Goal: Transaction & Acquisition: Subscribe to service/newsletter

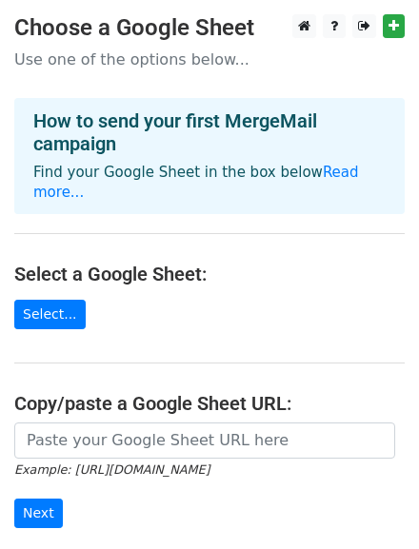
click at [250, 333] on main "Choose a Google Sheet Use one of the options below... How to send your first Me…" at bounding box center [209, 322] width 419 height 616
click at [50, 378] on main "Choose a Google Sheet Use one of the options below... How to send your first Me…" at bounding box center [209, 322] width 419 height 616
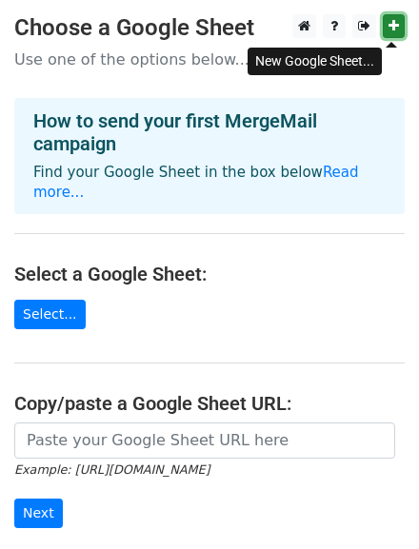
click at [388, 28] on icon at bounding box center [393, 25] width 10 height 13
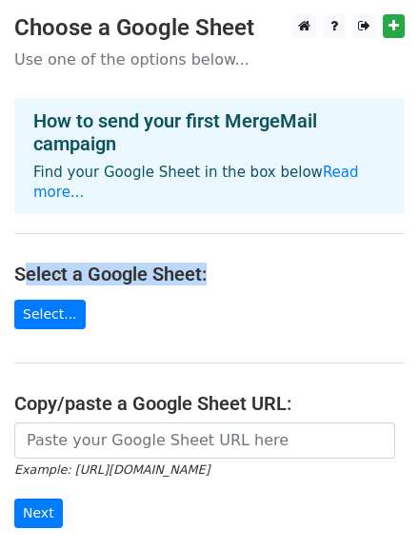
drag, startPoint x: 43, startPoint y: 280, endPoint x: 155, endPoint y: 283, distance: 112.3
click at [207, 282] on h4 "Select a Google Sheet:" at bounding box center [209, 274] width 390 height 23
click at [53, 285] on h4 "Select a Google Sheet:" at bounding box center [209, 274] width 390 height 23
drag, startPoint x: 12, startPoint y: 282, endPoint x: 206, endPoint y: 278, distance: 194.1
click at [206, 278] on main "Choose a Google Sheet Use one of the options below... How to send your first Me…" at bounding box center [209, 322] width 419 height 616
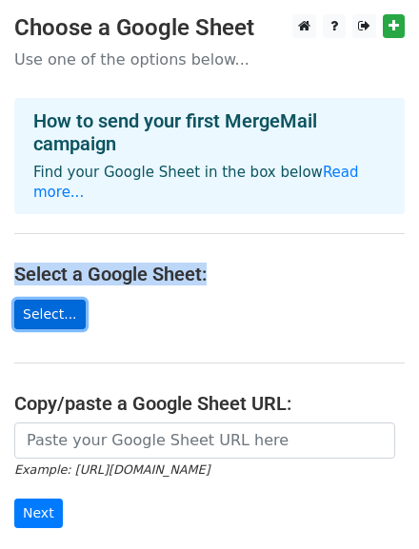
click at [57, 320] on link "Select..." at bounding box center [49, 314] width 71 height 29
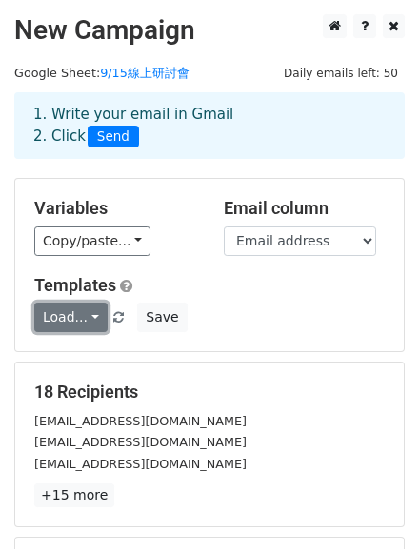
click at [97, 332] on link "Load..." at bounding box center [70, 317] width 73 height 29
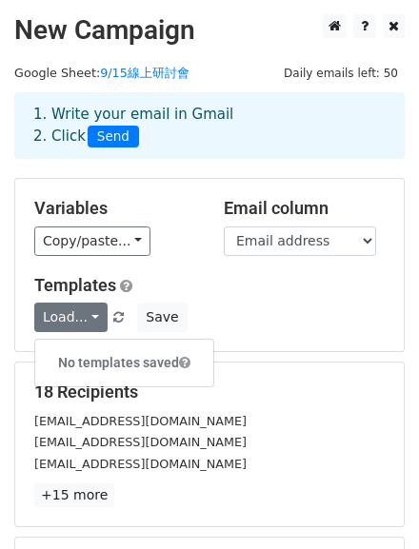
click at [268, 332] on div "Load... No templates saved Save" at bounding box center [209, 317] width 379 height 29
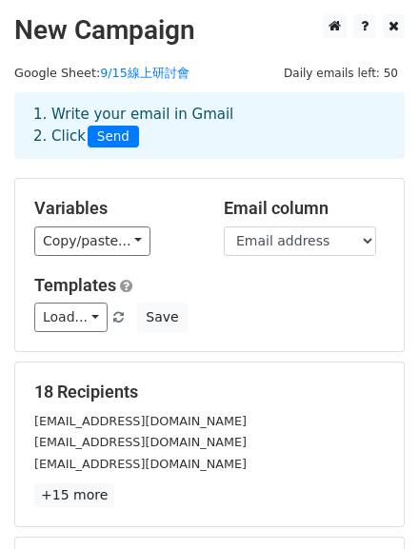
click at [339, 79] on span "Daily emails left: 50" at bounding box center [340, 73] width 127 height 21
click at [128, 76] on link "9/15線上研討會" at bounding box center [144, 73] width 89 height 14
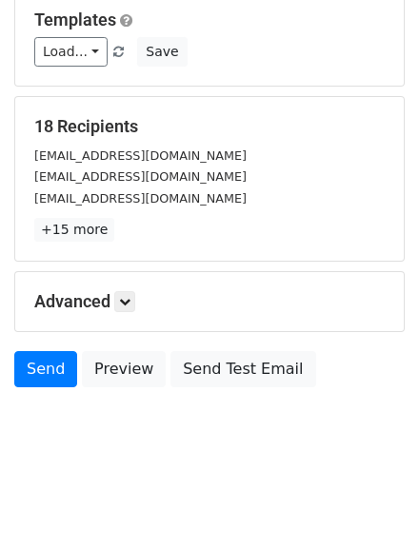
scroll to position [328, 0]
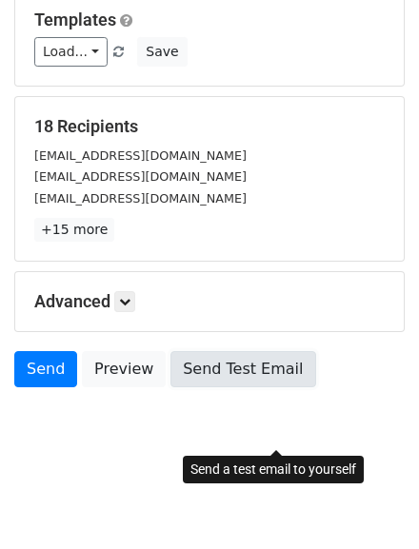
click at [294, 363] on link "Send Test Email" at bounding box center [242, 369] width 145 height 36
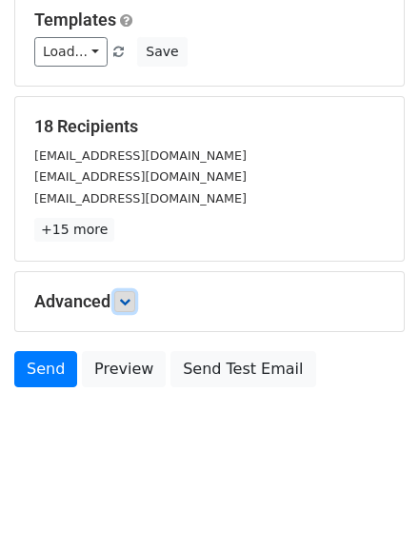
click at [130, 296] on icon at bounding box center [124, 301] width 11 height 11
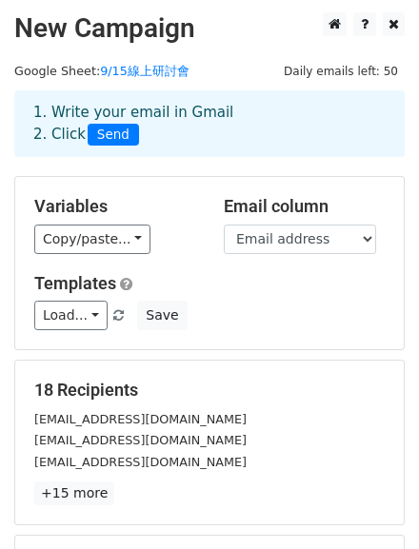
scroll to position [0, 0]
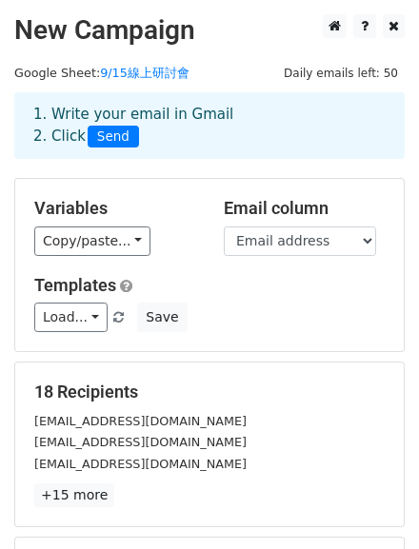
click at [215, 121] on div "1. Write your email in Gmail 2. Click Send" at bounding box center [209, 126] width 381 height 44
click at [234, 411] on div "18 Recipients angel709tw@yahoo.com.tw nie319319@gmail.com bee0425@gmail.com +15…" at bounding box center [209, 444] width 388 height 164
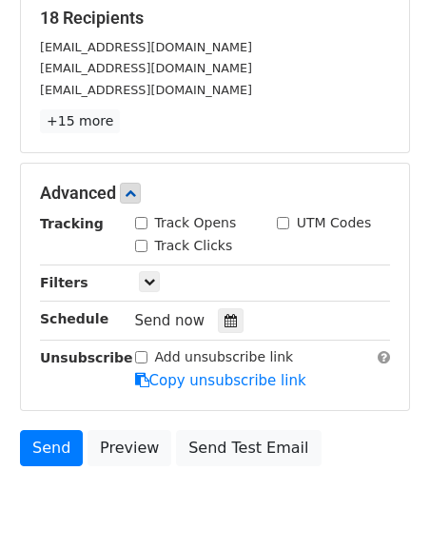
scroll to position [381, 0]
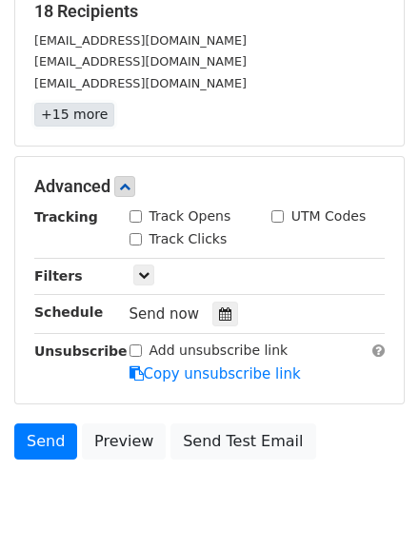
click at [92, 127] on link "+15 more" at bounding box center [74, 115] width 80 height 24
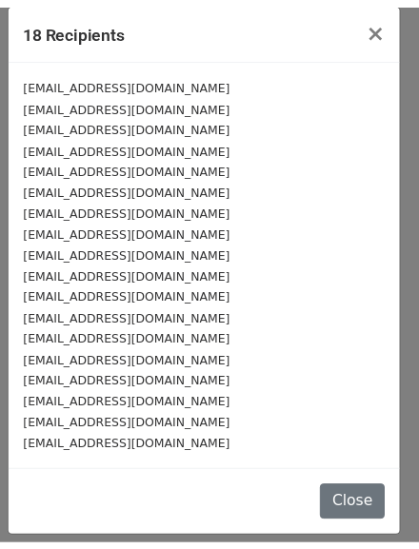
scroll to position [0, 0]
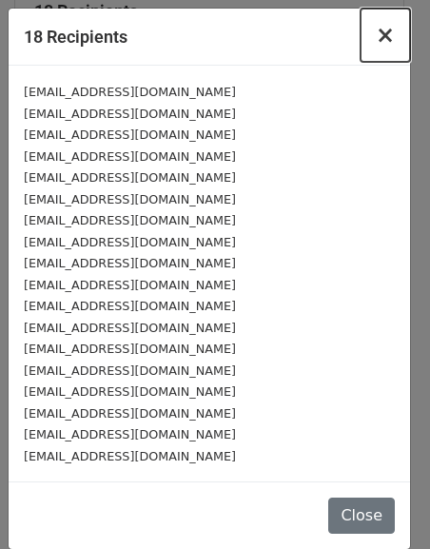
click at [376, 47] on span "×" at bounding box center [385, 35] width 19 height 27
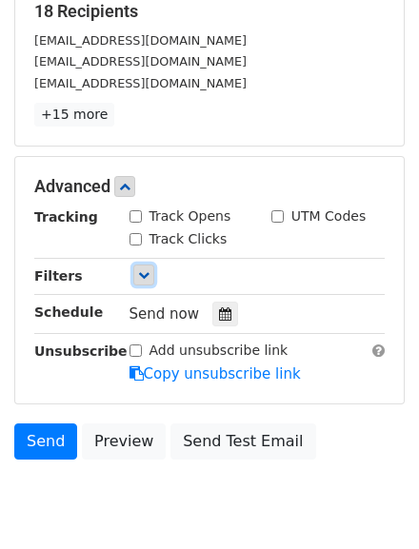
click at [146, 281] on icon at bounding box center [143, 274] width 11 height 11
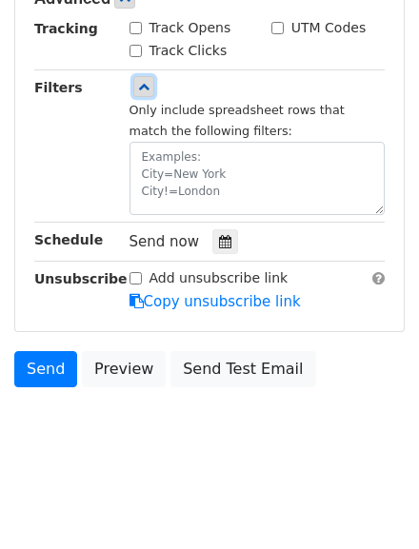
scroll to position [629, 0]
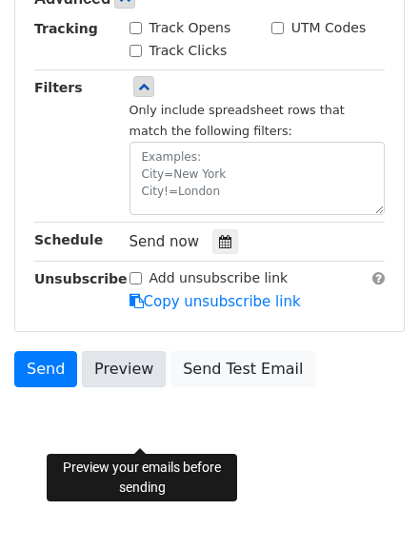
click at [157, 360] on link "Preview" at bounding box center [124, 369] width 84 height 36
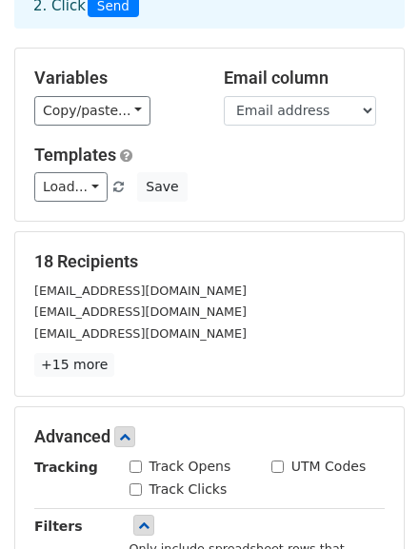
scroll to position [96, 0]
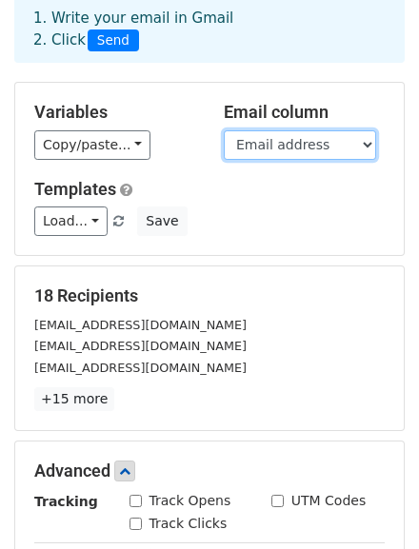
click at [309, 160] on select "Email address NAME" at bounding box center [300, 144] width 152 height 29
click at [224, 145] on select "Email address NAME" at bounding box center [300, 144] width 152 height 29
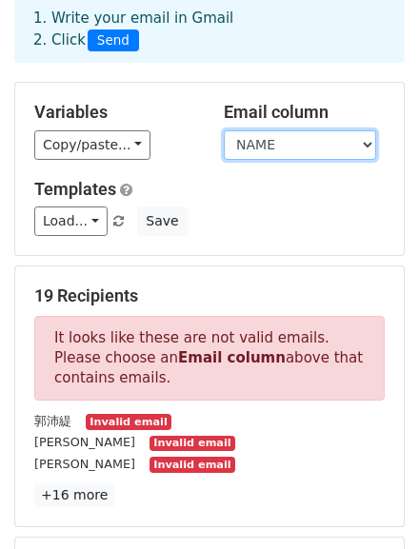
click at [273, 160] on select "Email address NAME" at bounding box center [300, 144] width 152 height 29
select select "Email address"
click at [224, 145] on select "Email address NAME" at bounding box center [300, 144] width 152 height 29
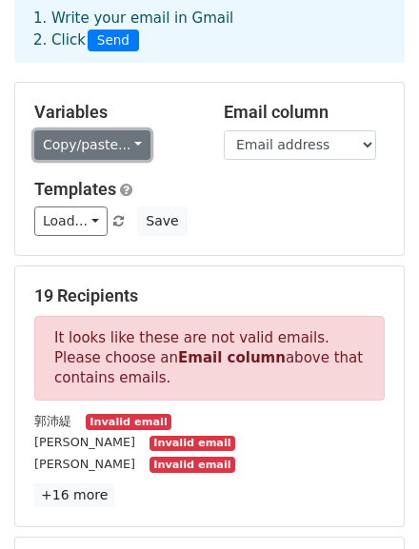
click at [134, 160] on link "Copy/paste..." at bounding box center [92, 144] width 116 height 29
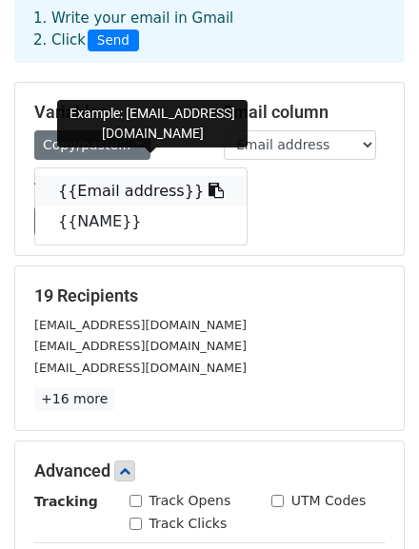
click at [224, 198] on icon at bounding box center [215, 190] width 15 height 15
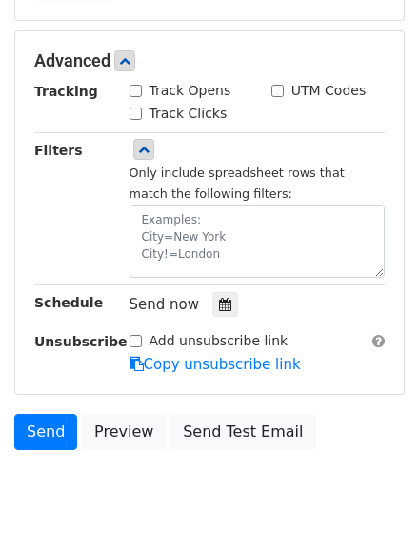
scroll to position [629, 0]
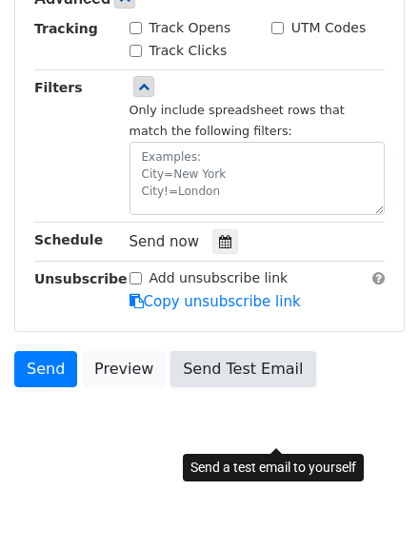
click at [296, 365] on link "Send Test Email" at bounding box center [242, 369] width 145 height 36
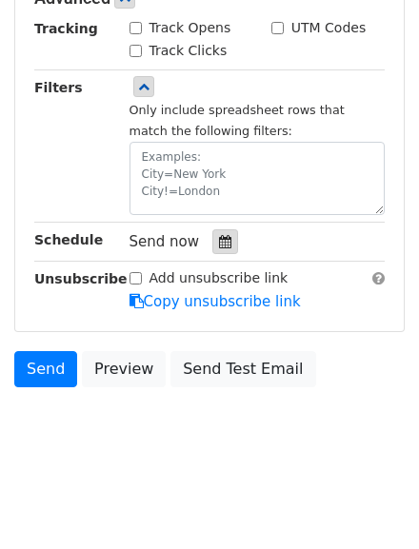
click at [228, 235] on icon at bounding box center [225, 241] width 12 height 13
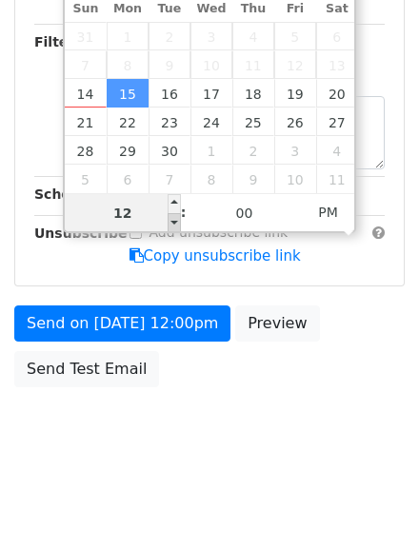
type input "2025-09-15 11:00"
type input "11"
click at [170, 213] on span at bounding box center [173, 222] width 13 height 19
type input "2025-09-15 12:00"
type input "12"
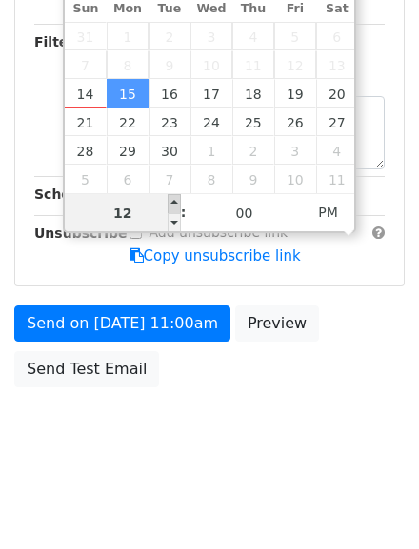
click at [170, 194] on span at bounding box center [173, 203] width 13 height 19
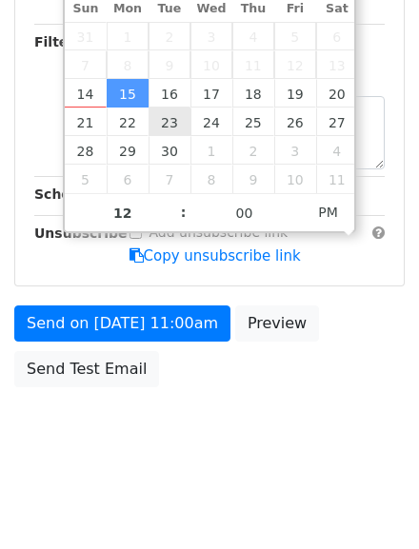
scroll to position [552, 0]
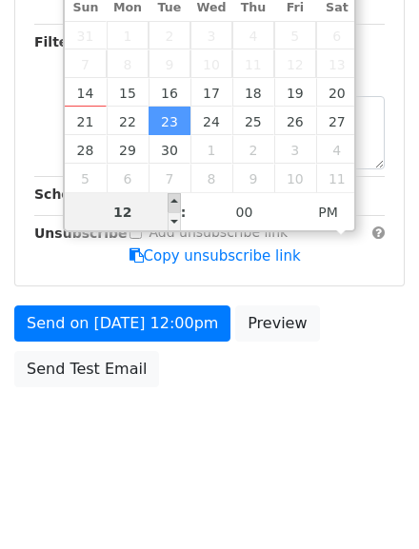
type input "2025-09-23 13:00"
type input "01"
click at [170, 193] on span at bounding box center [173, 202] width 13 height 19
type input "2025-09-23 14:00"
type input "02"
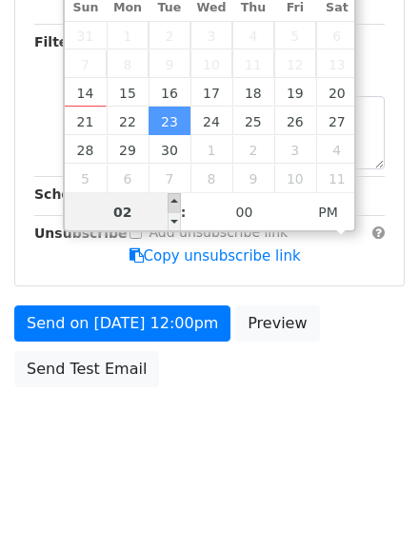
click at [170, 193] on span at bounding box center [173, 202] width 13 height 19
click at [170, 169] on textarea at bounding box center [257, 132] width 256 height 73
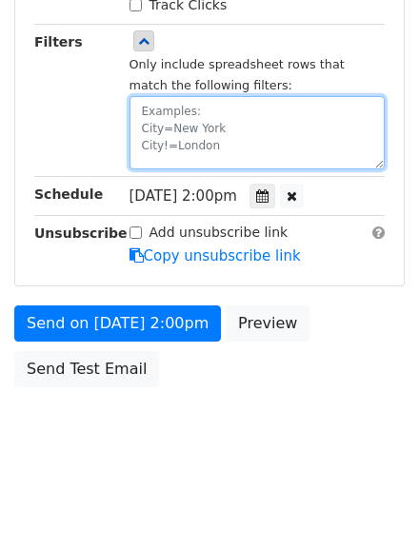
scroll to position [629, 0]
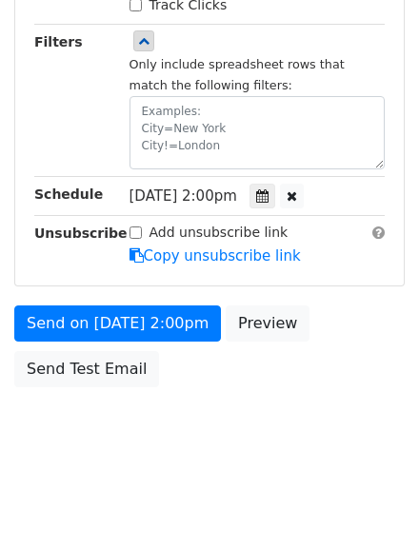
click at [237, 205] on span "Tue, Sep 23, 2:00pm" at bounding box center [182, 195] width 107 height 17
click at [268, 203] on icon at bounding box center [262, 195] width 12 height 13
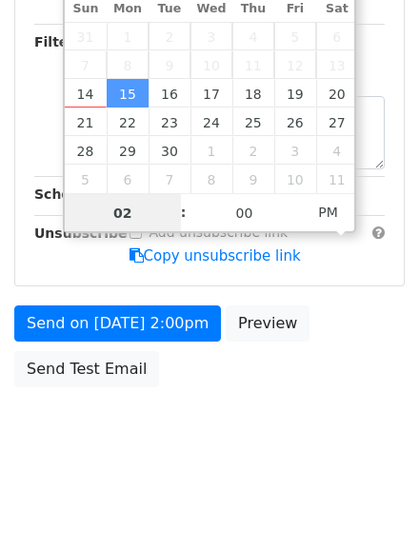
scroll to position [552, 0]
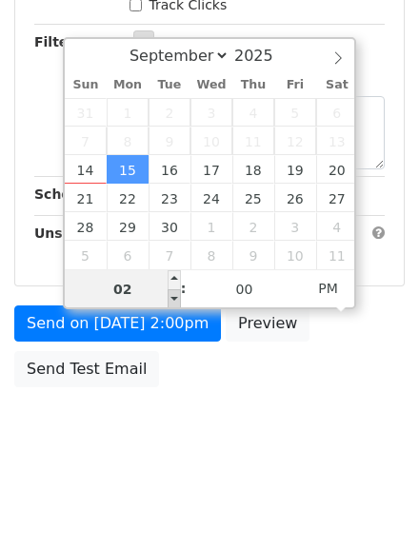
type input "2025-09-15 13:00"
type input "01"
click at [176, 289] on span at bounding box center [173, 298] width 13 height 19
type input "2025-09-15 12:00"
type input "12"
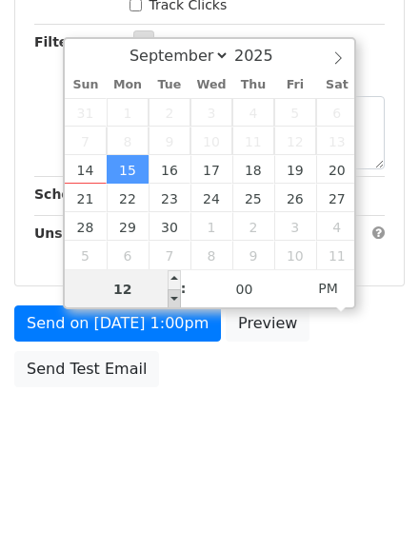
click at [176, 289] on span at bounding box center [173, 298] width 13 height 19
type input "2025-09-15 11:00"
type input "11"
click at [176, 289] on span at bounding box center [173, 298] width 13 height 19
type input "2025-09-15 10:00"
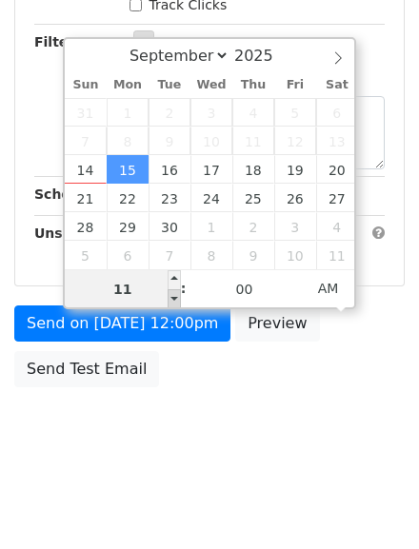
type input "10"
click at [176, 289] on span at bounding box center [173, 298] width 13 height 19
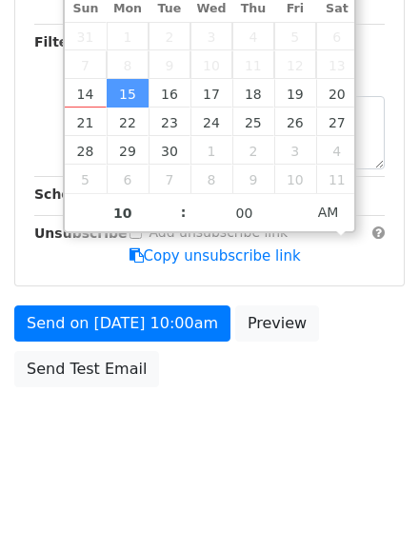
click at [175, 266] on div "Add unsubscribe link Copy unsubscribe link" at bounding box center [257, 245] width 284 height 44
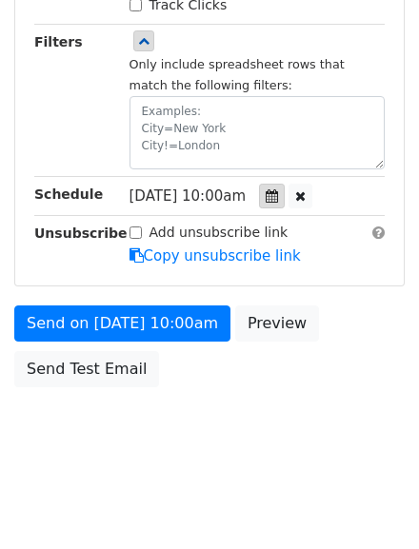
click at [278, 203] on icon at bounding box center [271, 195] width 12 height 13
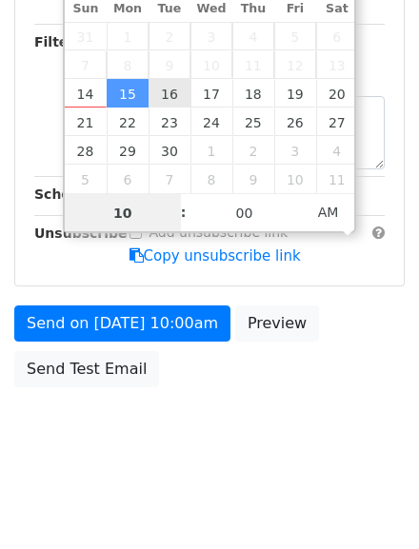
scroll to position [552, 0]
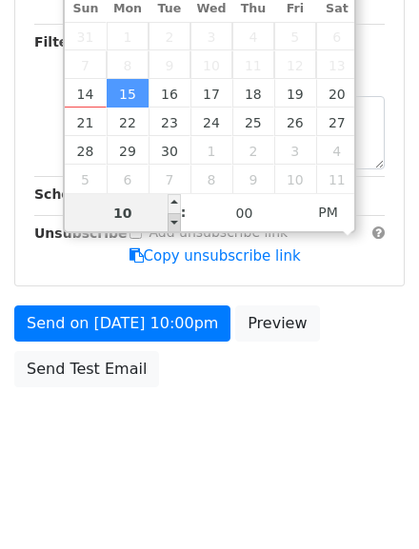
type input "2025-09-15 21:00"
type input "09"
click at [174, 213] on span at bounding box center [173, 222] width 13 height 19
type input "2025-09-15 20:00"
type input "08"
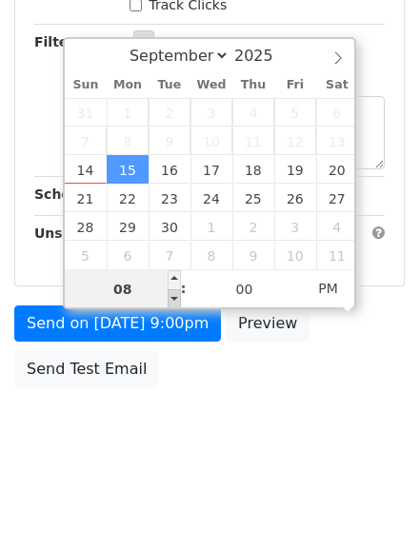
click at [174, 205] on div "September October November December 2025 Sun Mon Tue Wed Thu Fri Sat 31 1 2 3 4…" at bounding box center [209, 173] width 293 height 272
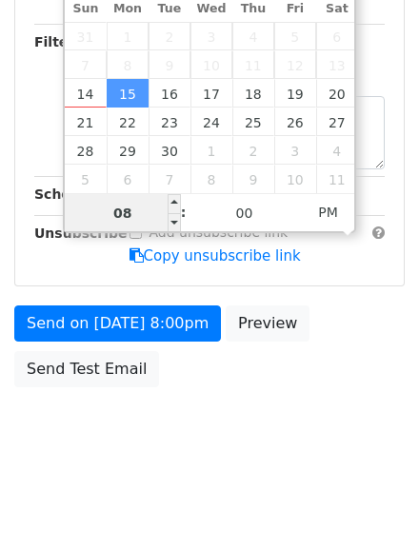
click at [139, 195] on input "08" at bounding box center [123, 213] width 116 height 38
type input "2025-09-15 19:00"
type input "07"
type input "2025-09-15 20:00"
type input "08"
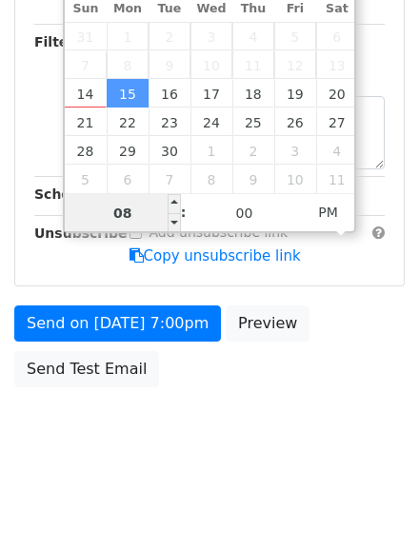
type input "2025-09-15 21:00"
type input "09"
type input "2025-09-15 22:00"
type input "10"
type input "2025-09-15 23:00"
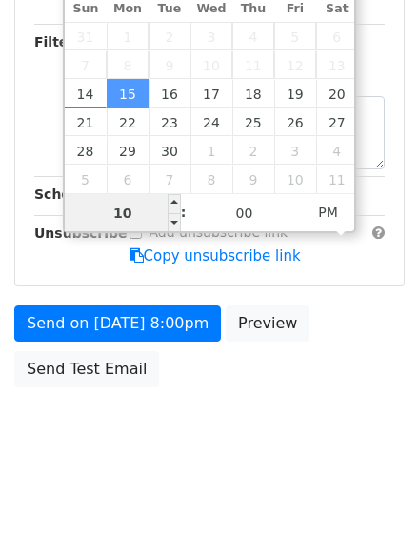
type input "11"
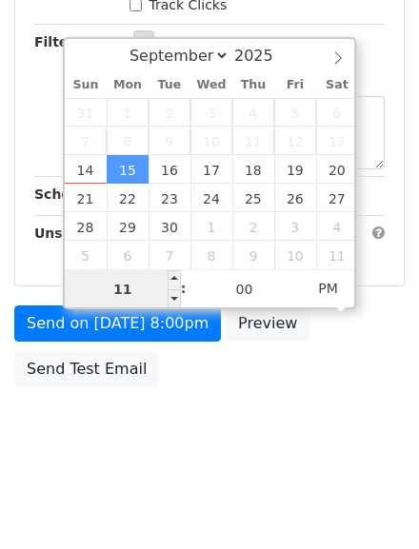
scroll to position [552, 0]
type input "2025-09-15 00:00"
type input "12"
type input "2025-09-15 01:00"
type input "01"
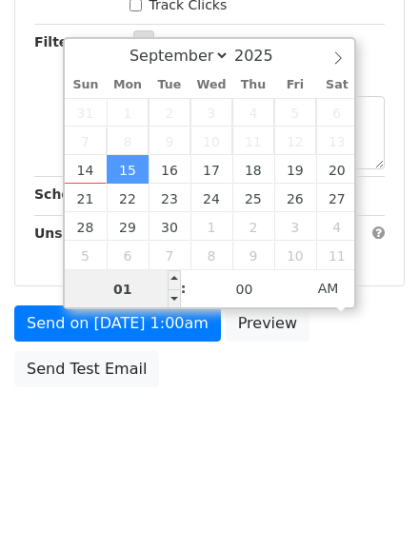
type input "2025-09-15 02:00"
type input "02"
type input "2025-09-15 03:00"
type input "03"
type input "2025-09-15 04:00"
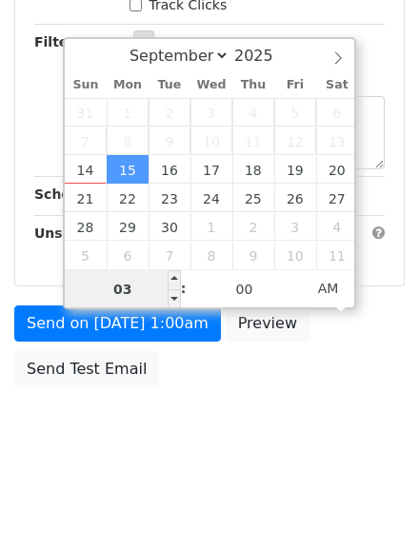
type input "04"
type input "2025-09-15 05:00"
type input "05"
type input "2025-09-15 06:00"
type input "06"
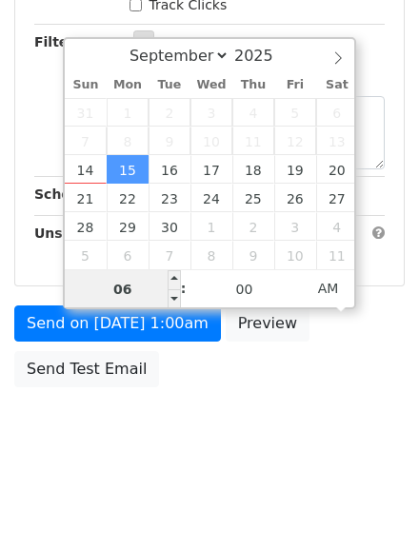
scroll to position [629, 0]
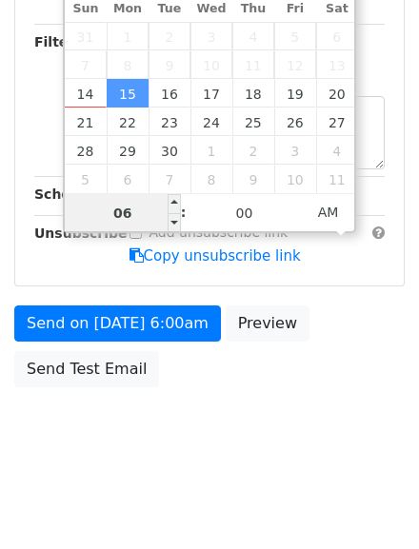
type input "2025-09-15 07:00"
type input "07"
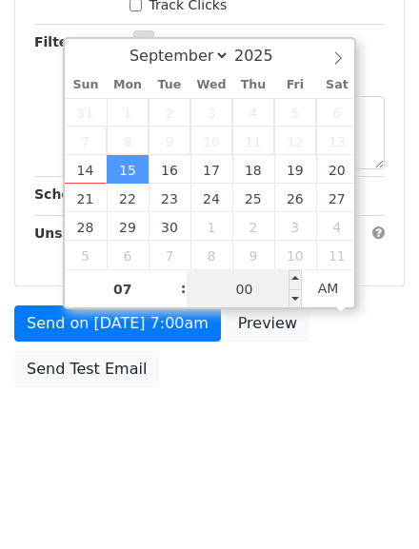
click at [248, 279] on input "00" at bounding box center [244, 289] width 116 height 38
type input "2025-09-15 06:55"
type input "06"
type input "55"
type input "2025-09-15 06:50"
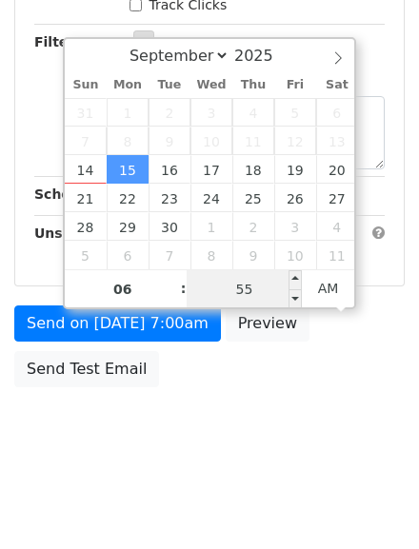
type input "50"
type input "2025-09-15 06:45"
type input "45"
type input "2025-09-15 06:40"
type input "40"
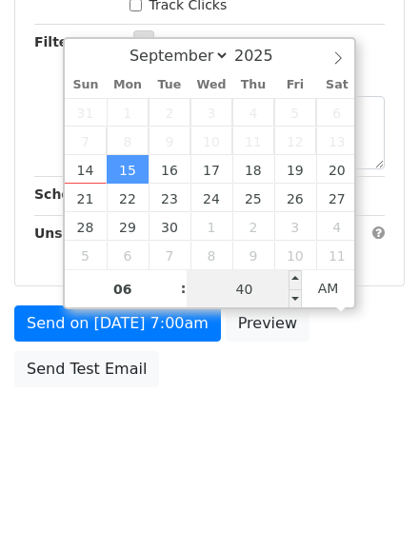
type input "2025-09-15 06:35"
type input "35"
type input "2025-09-15 06:30"
type input "30"
type input "2025-09-15 06:35"
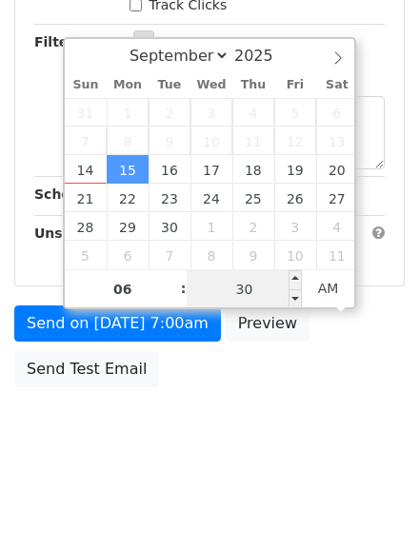
type input "35"
type input "2025-09-15 06:40"
type input "40"
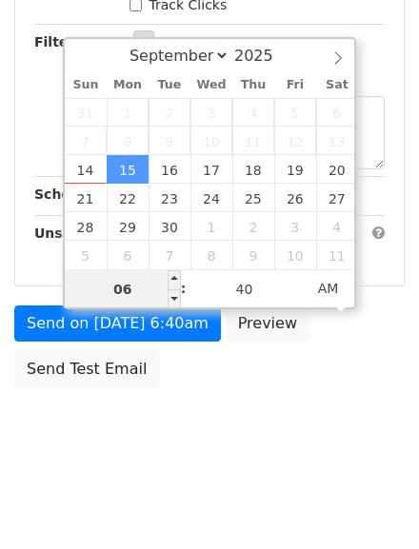
click at [141, 274] on input "06" at bounding box center [123, 289] width 116 height 38
type input "2025-09-15 07:40"
type input "07"
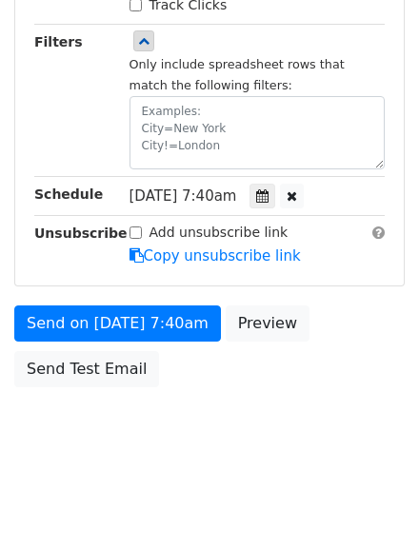
click at [338, 329] on form "Variables Copy/paste... {{Email address}} {{NAME}} Email column Email address N…" at bounding box center [209, 17] width 390 height 757
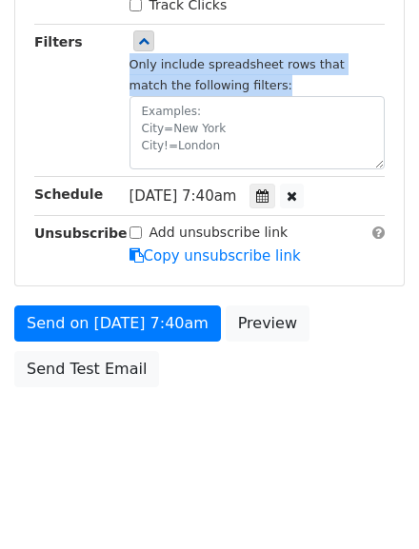
drag, startPoint x: 128, startPoint y: 94, endPoint x: 271, endPoint y: 119, distance: 144.8
click at [271, 119] on div "Only include spreadsheet rows that match the following filters:" at bounding box center [257, 100] width 284 height 138
copy small "Only include spreadsheet rows that match the following filters:"
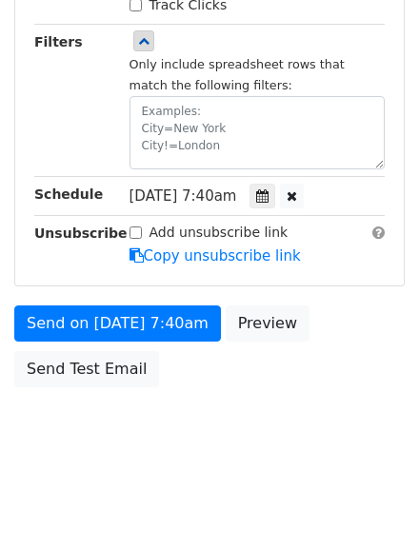
click at [268, 189] on icon at bounding box center [262, 195] width 12 height 13
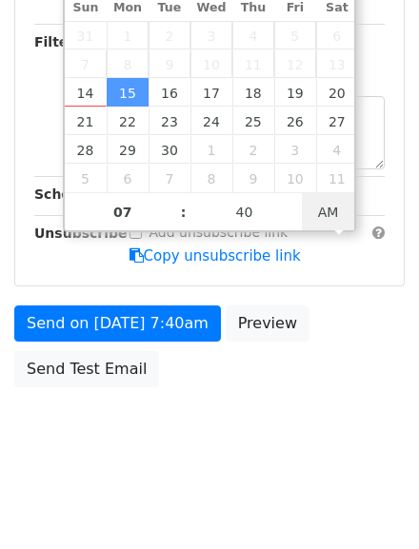
type input "2025-09-15 19:40"
click at [323, 193] on span "AM" at bounding box center [328, 212] width 52 height 38
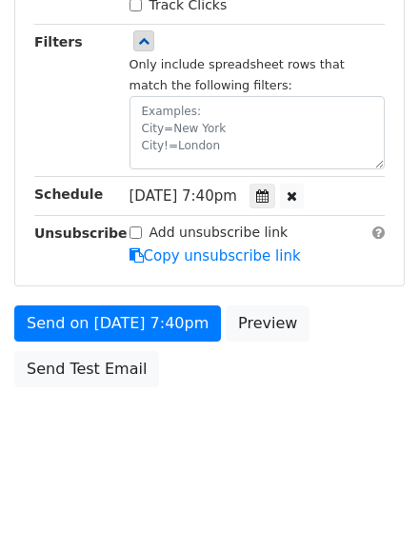
click at [294, 377] on div "Send on Sep 15 at 7:40pm Preview Send Test Email" at bounding box center [209, 350] width 419 height 91
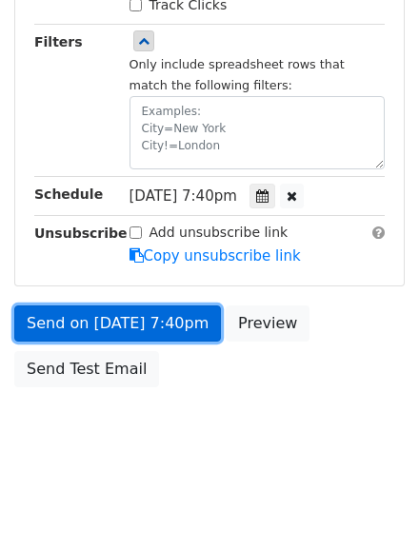
click at [214, 314] on link "Send on Sep 15 at 7:40pm" at bounding box center [117, 323] width 206 height 36
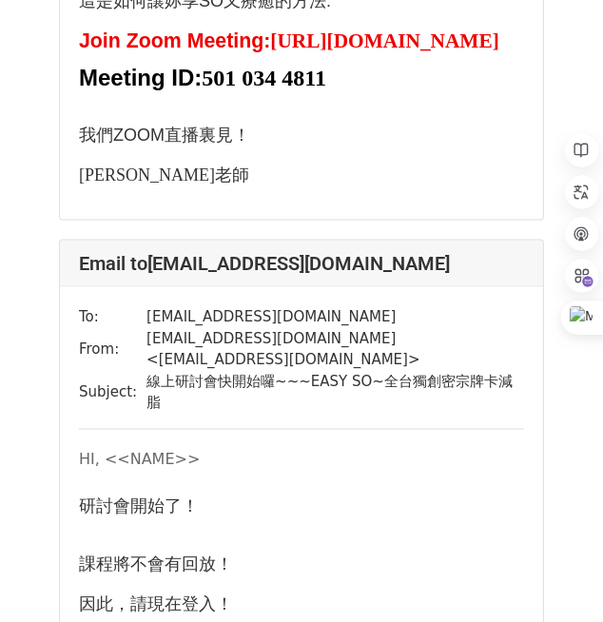
scroll to position [2055, 0]
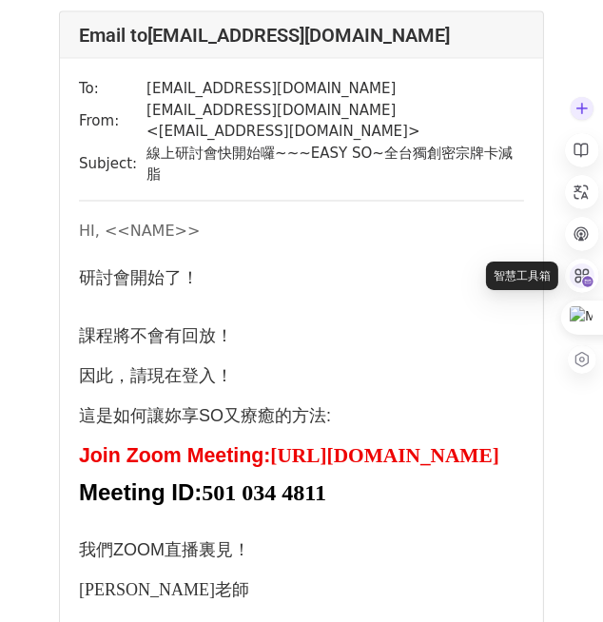
click at [589, 287] on div at bounding box center [582, 276] width 34 height 34
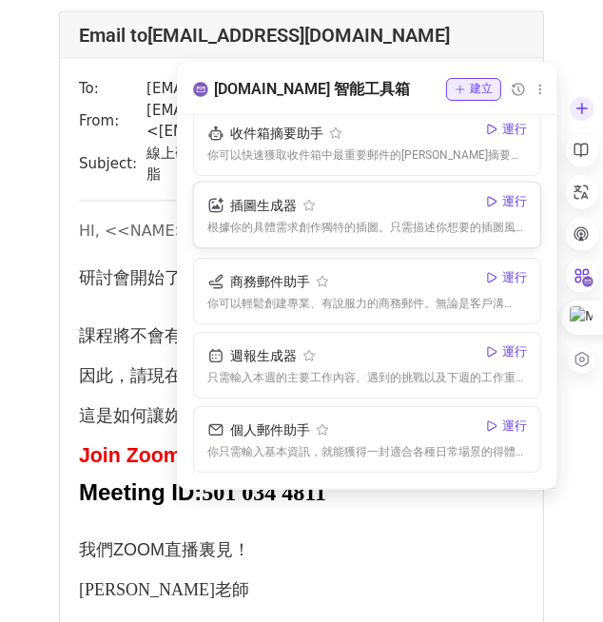
scroll to position [300, 0]
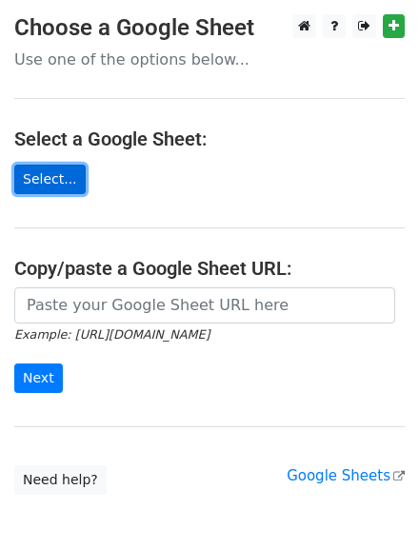
click at [65, 189] on link "Select..." at bounding box center [49, 179] width 71 height 29
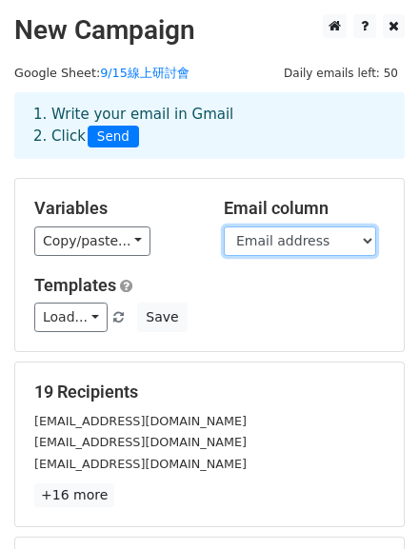
click at [272, 256] on select "Email address NAME" at bounding box center [300, 240] width 152 height 29
click at [224, 242] on select "Email address NAME" at bounding box center [300, 240] width 152 height 29
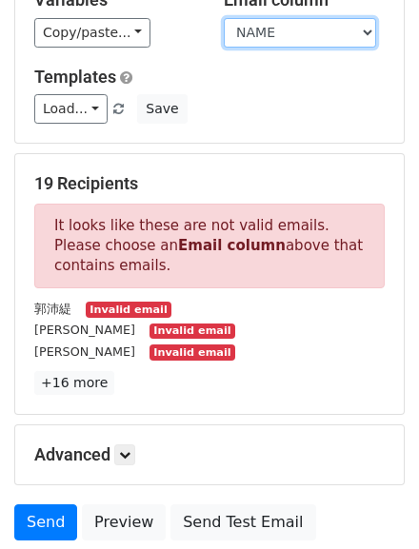
scroll to position [228, 0]
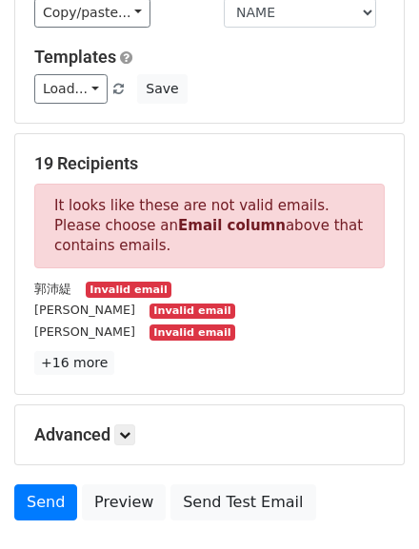
click at [122, 298] on small "Invalid email" at bounding box center [129, 290] width 86 height 16
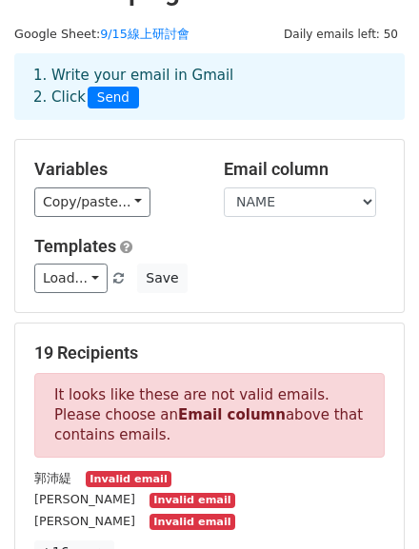
scroll to position [0, 0]
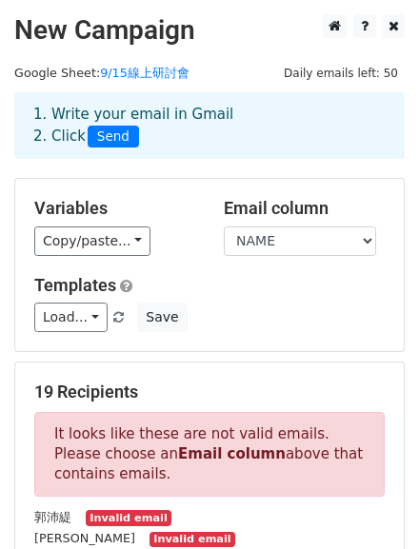
click at [270, 219] on h5 "Email column" at bounding box center [304, 208] width 161 height 21
click at [275, 256] on select "Email address NAME" at bounding box center [300, 240] width 152 height 29
select select "Email address"
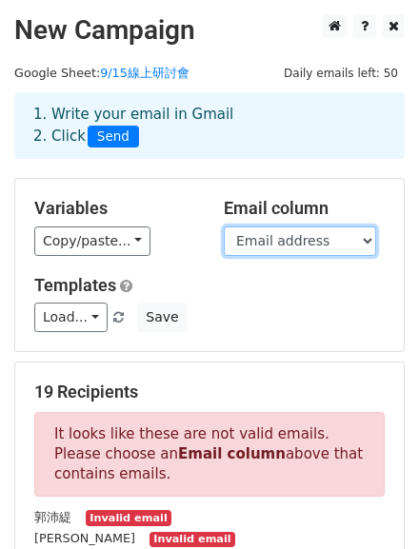
click at [224, 242] on select "Email address NAME" at bounding box center [300, 240] width 152 height 29
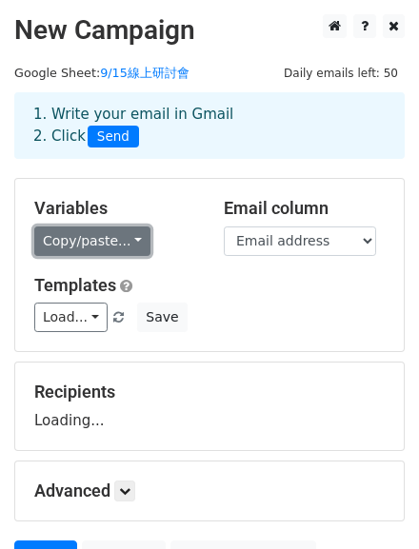
click at [119, 256] on link "Copy/paste..." at bounding box center [92, 240] width 116 height 29
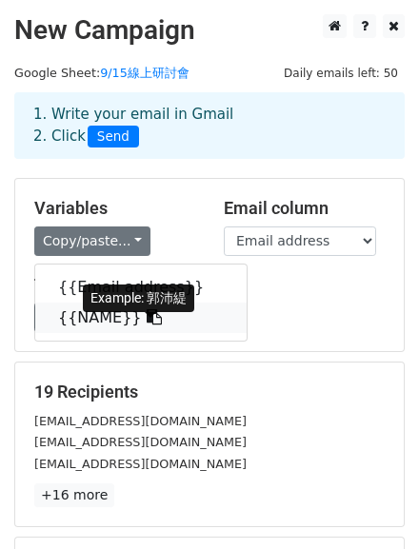
click at [162, 324] on icon at bounding box center [154, 316] width 15 height 15
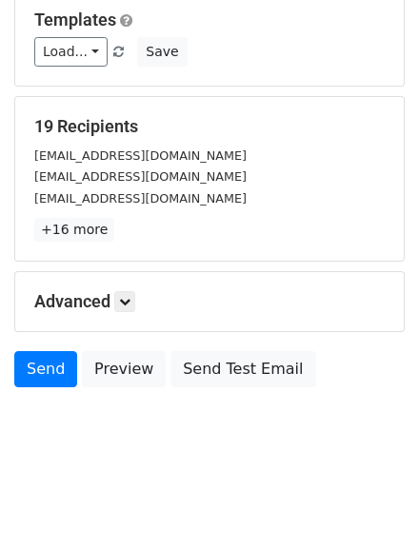
scroll to position [304, 0]
click at [127, 307] on icon at bounding box center [124, 301] width 11 height 11
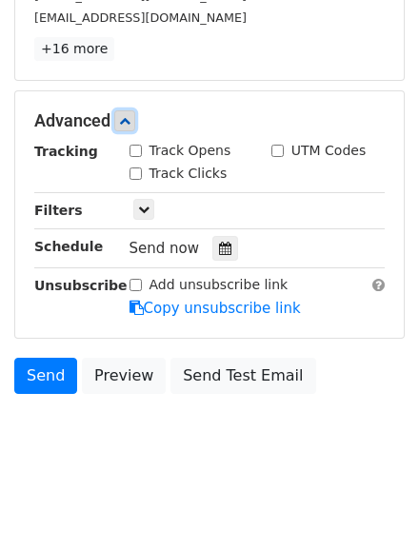
scroll to position [457, 0]
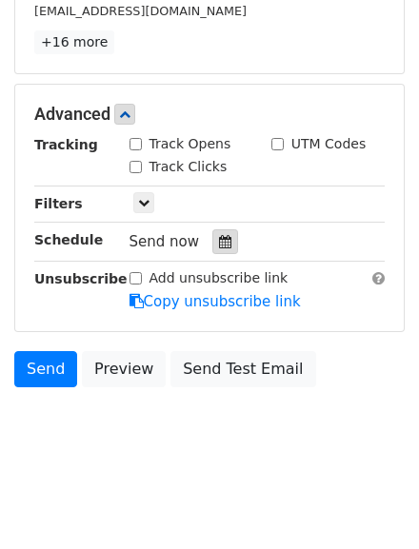
click at [224, 248] on icon at bounding box center [225, 241] width 12 height 13
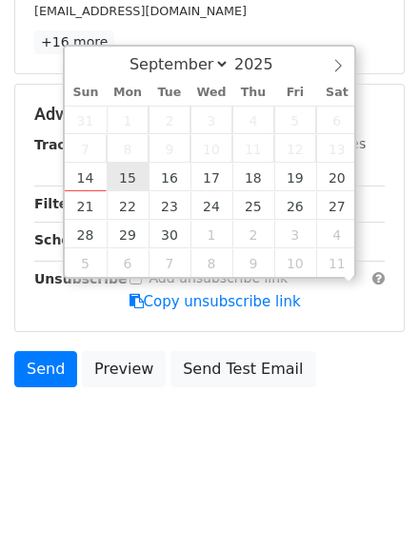
scroll to position [0, 0]
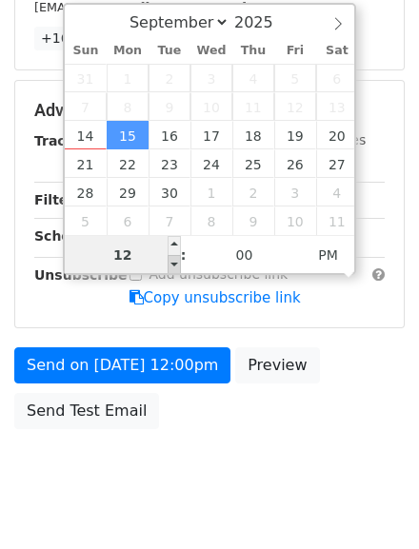
type input "2025-09-15 11:00"
type input "11"
type input "2025-09-15 12:00"
type input "12"
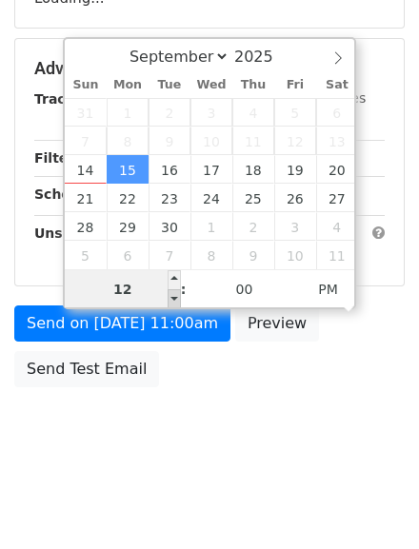
type input "2025-09-15 13:00"
type input "01"
type input "2025-09-15 14:00"
type input "02"
type input "2025-09-15 15:00"
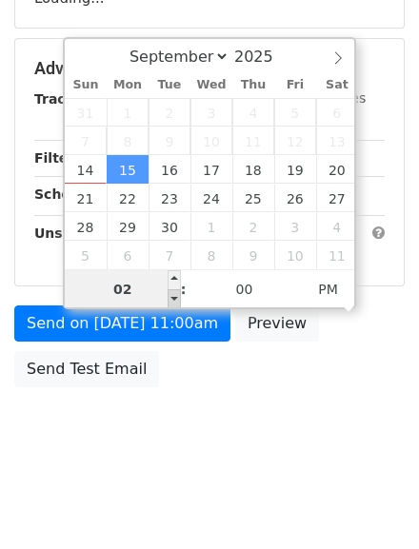
type input "03"
type input "2025-09-15 16:00"
type input "04"
type input "2025-09-15 17:00"
type input "05"
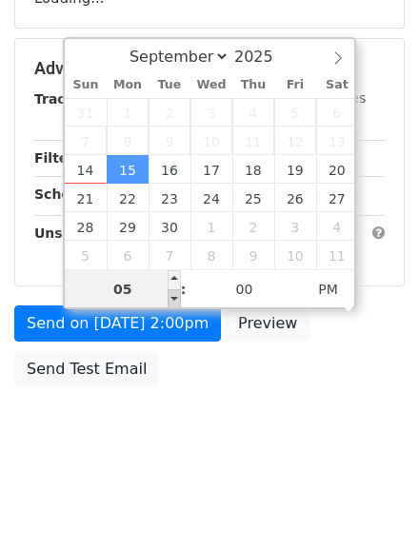
type input "2025-09-15 18:00"
type input "06"
type input "2025-09-15 19:00"
type input "07"
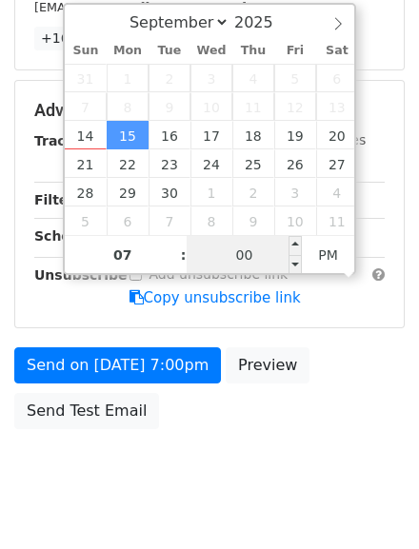
click at [257, 257] on input "00" at bounding box center [244, 255] width 116 height 38
type input "2025-09-15 19:05"
type input "05"
type input "2025-09-15 19:10"
type input "10"
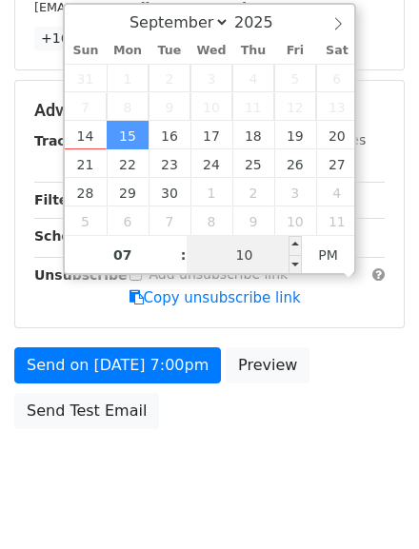
type input "2025-09-15 19:15"
type input "15"
type input "2025-09-15 19:20"
type input "20"
type input "2025-09-15 19:25"
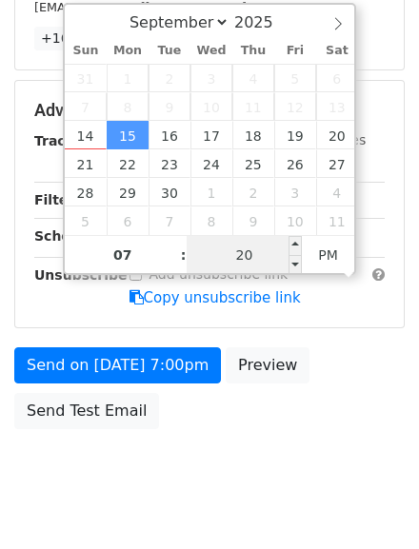
type input "25"
type input "2025-09-15 19:30"
type input "30"
type input "2025-09-15 19:35"
type input "35"
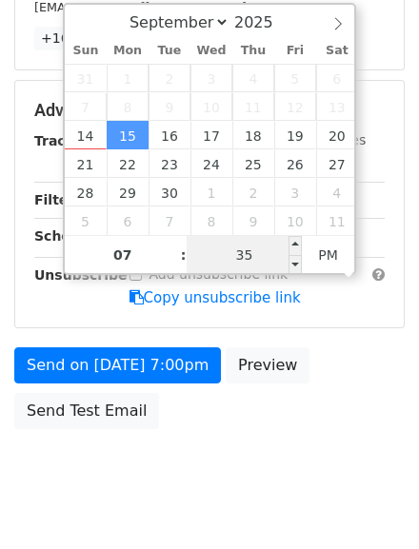
type input "2025-09-15 19:40"
type input "40"
type input "2025-09-15 19:45"
type input "45"
type input "2025-09-15 19:50"
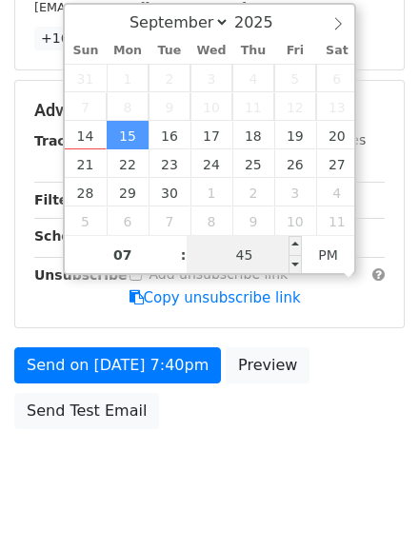
type input "50"
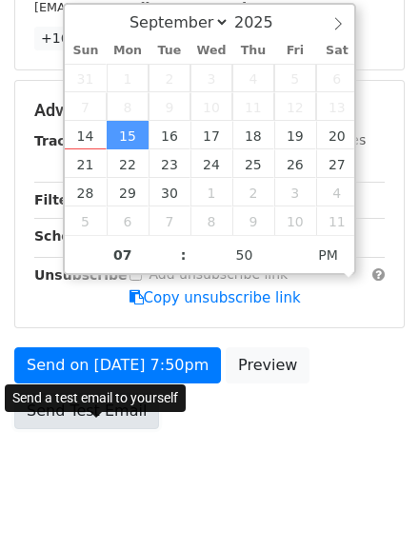
click at [117, 429] on link "Send Test Email" at bounding box center [86, 411] width 145 height 36
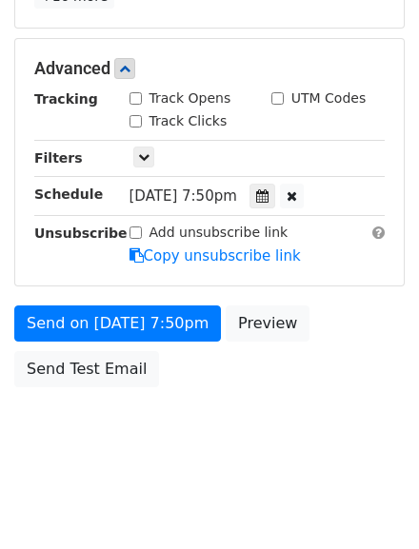
scroll to position [567, 0]
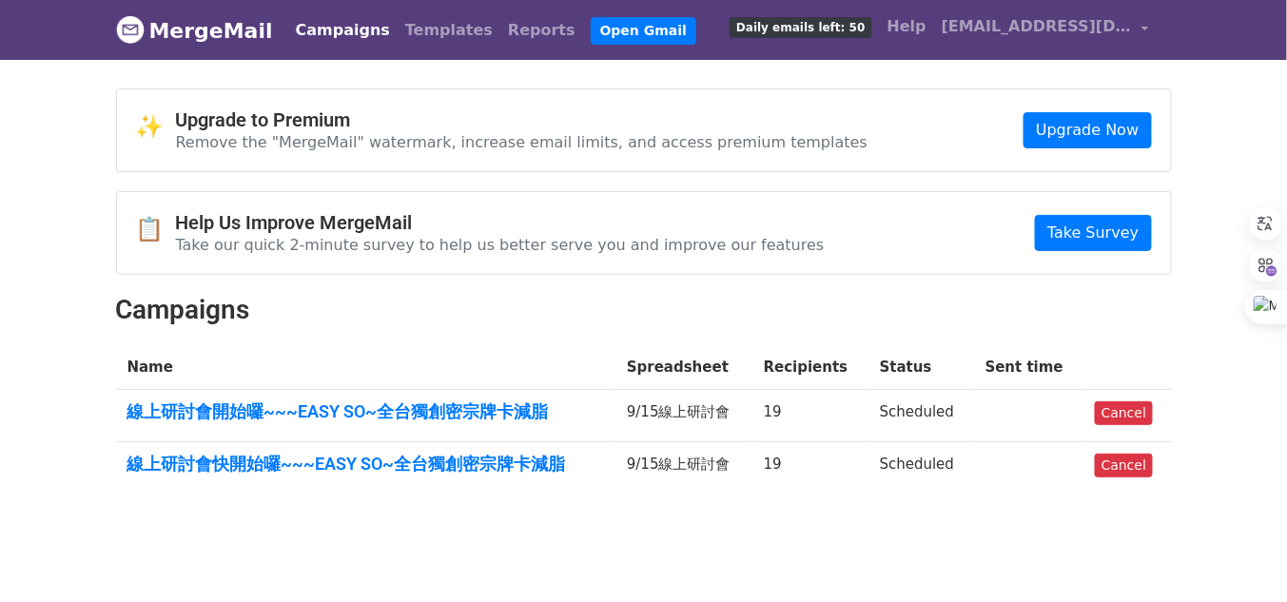
drag, startPoint x: 30, startPoint y: 280, endPoint x: 1230, endPoint y: 402, distance: 1205.9
click at [1230, 404] on body "MergeMail Campaigns Templates Reports Open Gmail Daily emails left: 50 Help [EM…" at bounding box center [643, 292] width 1287 height 584
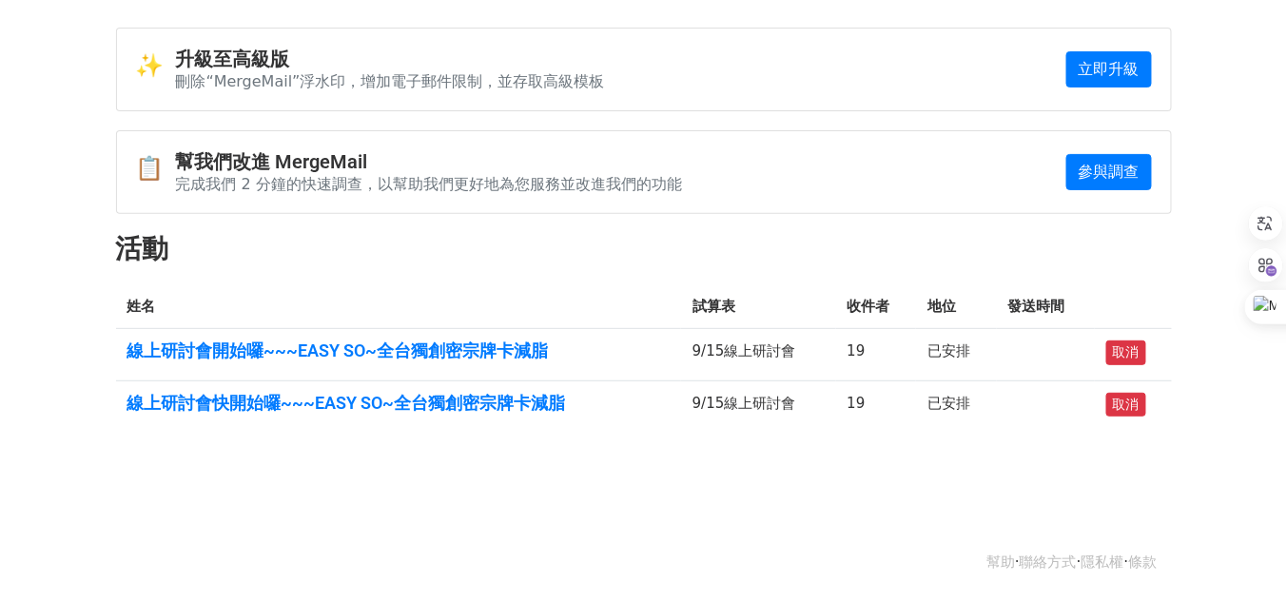
scroll to position [110, 0]
click at [510, 396] on font "線上研討會快開始囉~~~EASY SO~全台獨創密宗牌卡減脂" at bounding box center [346, 403] width 439 height 20
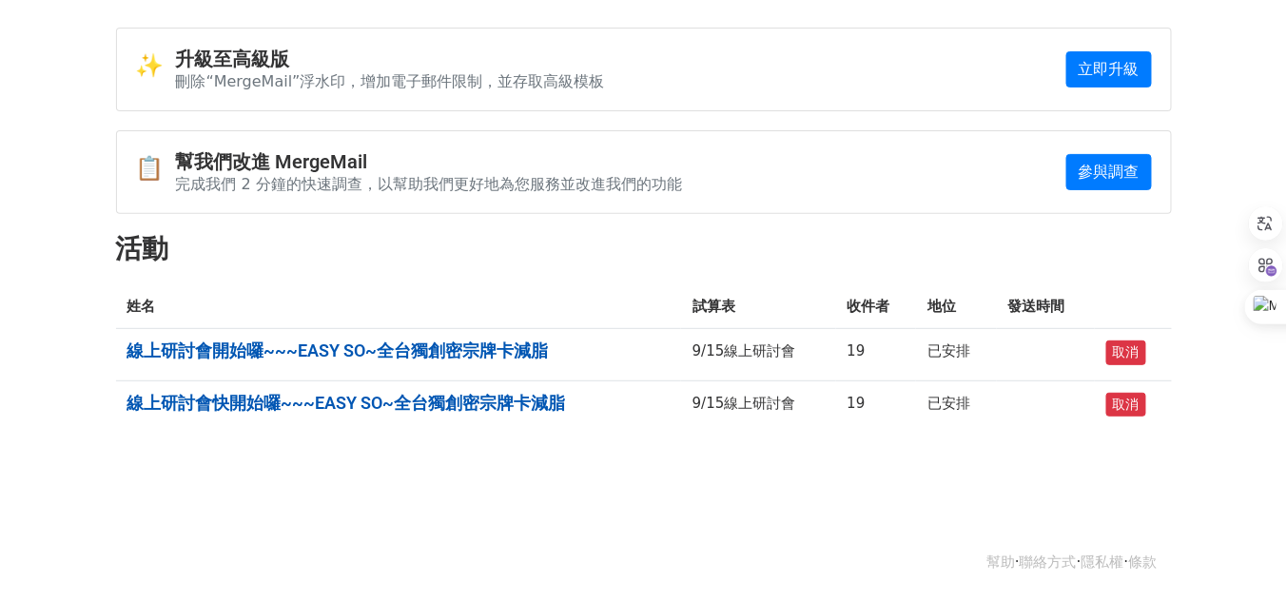
click at [526, 345] on font "線上研討會開始囉~~~EASY SO~全台獨創密宗牌卡減脂" at bounding box center [337, 351] width 421 height 20
click at [418, 400] on font "線上研討會快開始囉~~~EASY SO~全台獨創密宗牌卡減脂" at bounding box center [346, 403] width 439 height 20
